Goal: Information Seeking & Learning: Learn about a topic

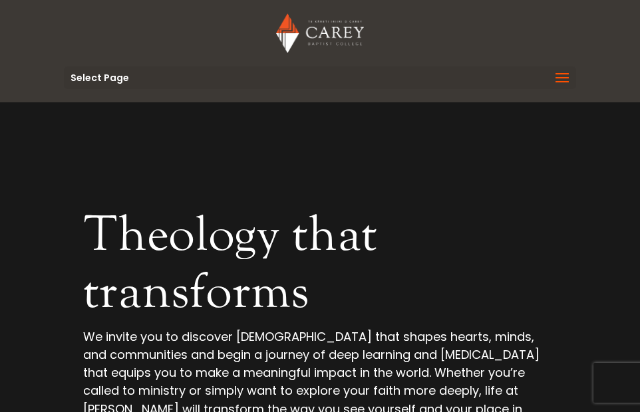
click at [558, 80] on span at bounding box center [561, 86] width 21 height 37
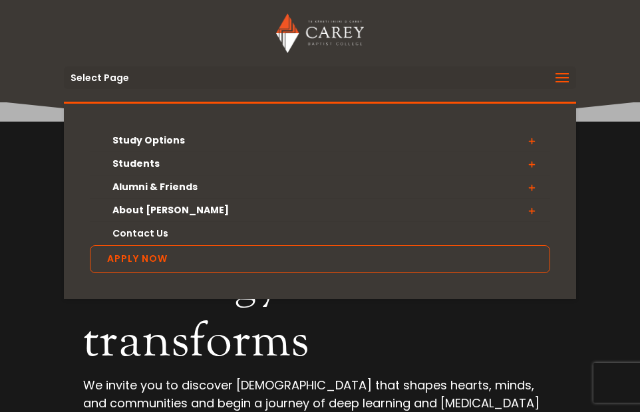
click at [535, 138] on span at bounding box center [531, 141] width 37 height 24
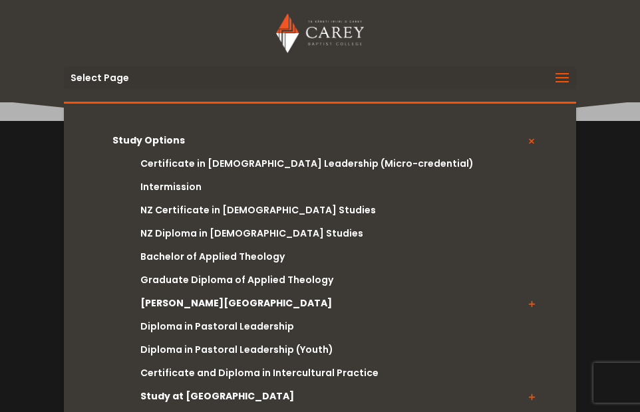
click at [563, 80] on span at bounding box center [561, 86] width 21 height 37
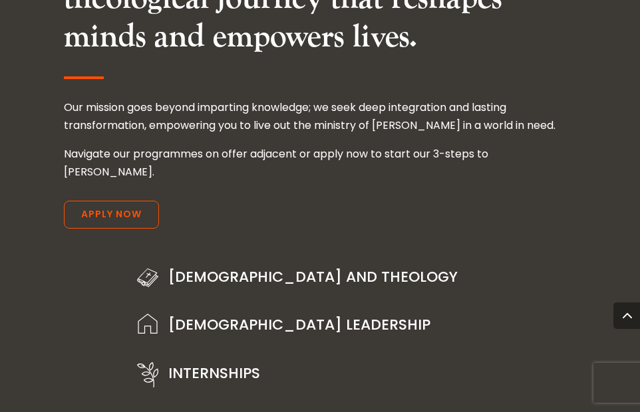
scroll to position [2013, 0]
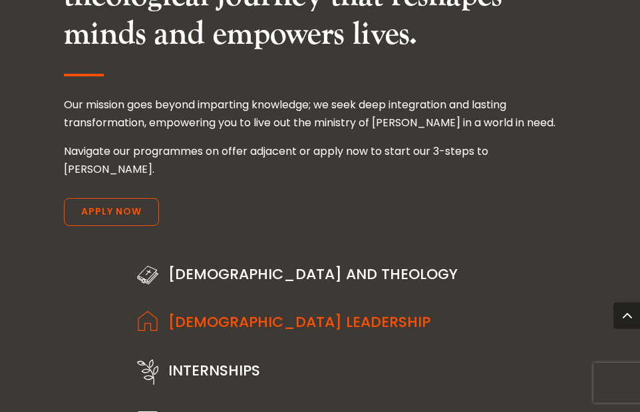
click at [243, 312] on link "Church Leadership" at bounding box center [299, 322] width 262 height 21
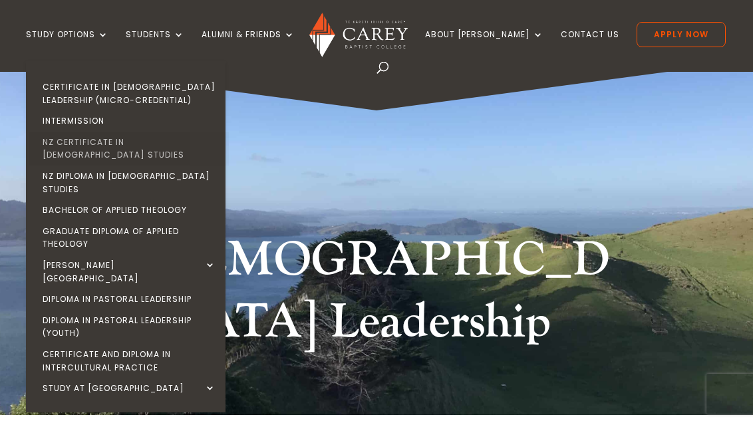
click at [131, 138] on link "NZ Certificate in [DEMOGRAPHIC_DATA] Studies" at bounding box center [129, 149] width 200 height 34
